Goal: Information Seeking & Learning: Learn about a topic

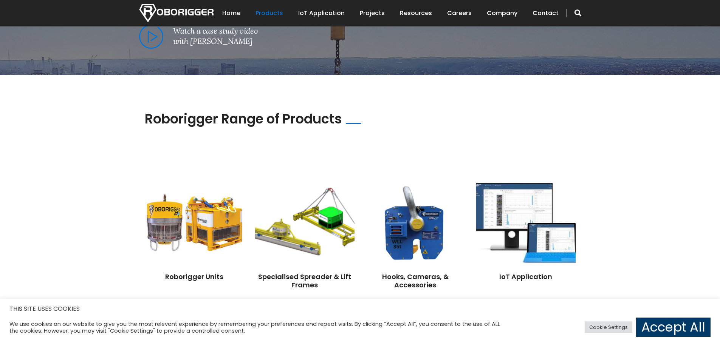
scroll to position [491, 0]
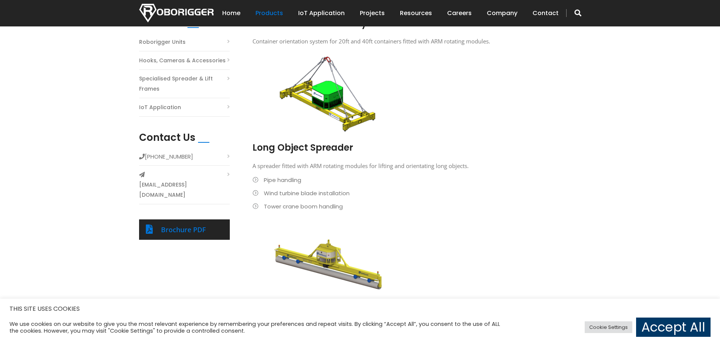
scroll to position [189, 0]
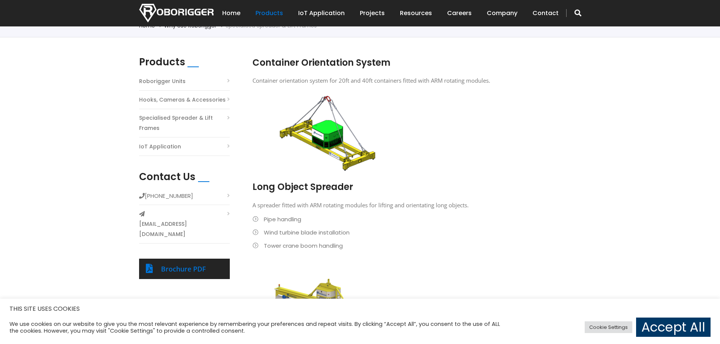
click at [309, 82] on p "Container orientation system for 20ft and 40ft containers fitted with ARM rotat…" at bounding box center [410, 81] width 317 height 10
click at [416, 80] on p "Container orientation system for 20ft and 40ft containers fitted with ARM rotat…" at bounding box center [410, 81] width 317 height 10
click at [188, 264] on link "Brochure PDF" at bounding box center [183, 268] width 45 height 9
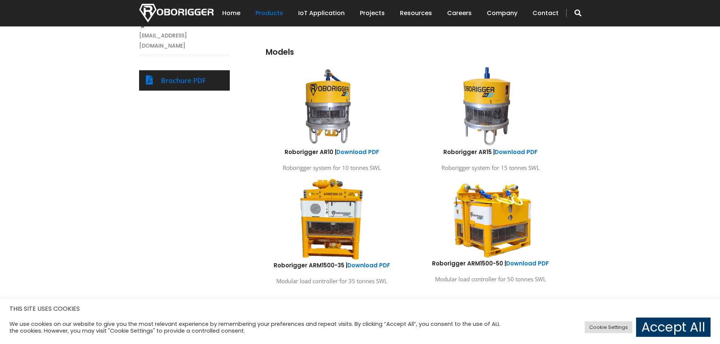
scroll to position [378, 0]
click at [377, 14] on link "Projects" at bounding box center [372, 13] width 25 height 23
